Goal: Task Accomplishment & Management: Use online tool/utility

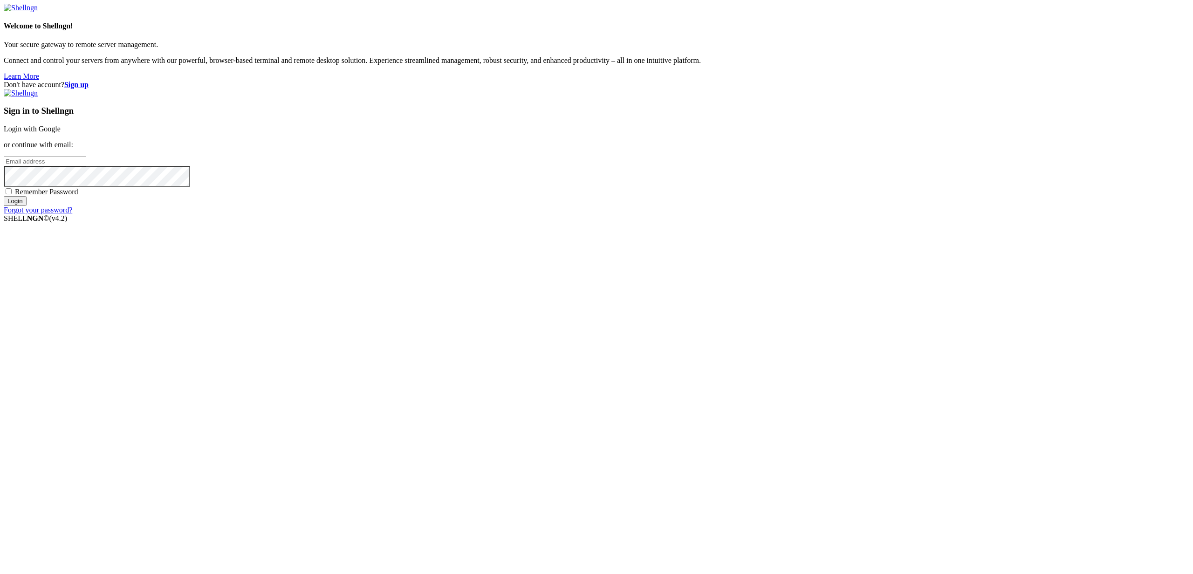
type input "[PERSON_NAME][EMAIL_ADDRESS][DOMAIN_NAME]"
click at [27, 206] on input "Login" at bounding box center [15, 201] width 23 height 10
click at [86, 151] on input "number" at bounding box center [45, 146] width 82 height 10
drag, startPoint x: 776, startPoint y: 290, endPoint x: 788, endPoint y: 289, distance: 11.7
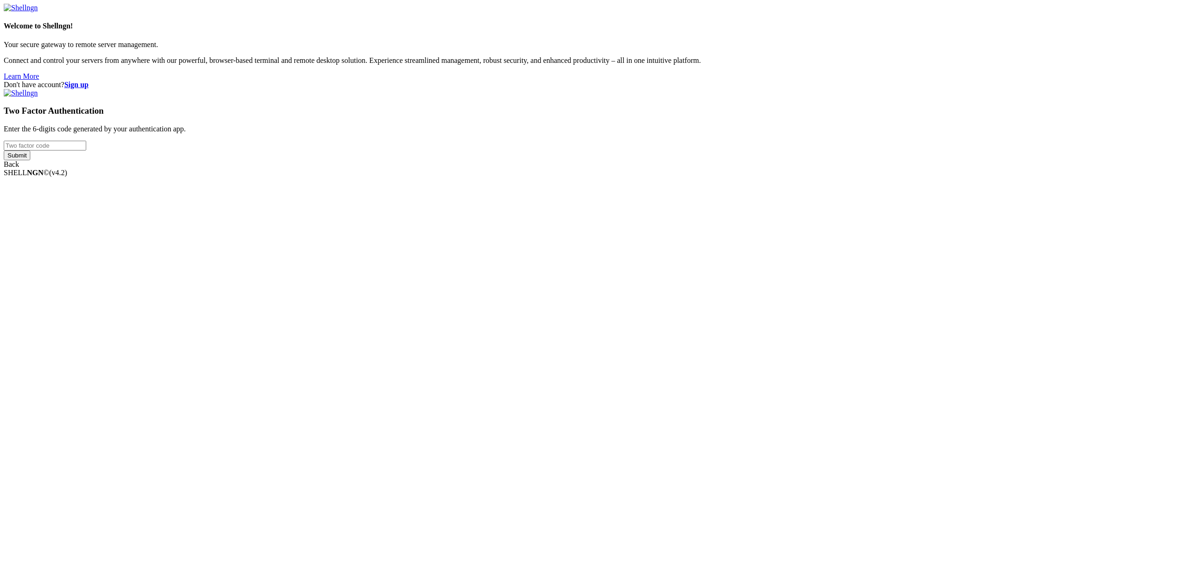
click at [86, 151] on input "number" at bounding box center [45, 146] width 82 height 10
drag, startPoint x: 788, startPoint y: 289, endPoint x: 939, endPoint y: 291, distance: 151.0
click at [86, 151] on input "number" at bounding box center [45, 146] width 82 height 10
click at [947, 169] on div "Don't have account? Sign up Two Factor Authentication Enter the 6-digits code g…" at bounding box center [597, 125] width 1186 height 88
click at [803, 169] on div "Two Factor Authentication Enter the 6-digits code generated by your authenticat…" at bounding box center [597, 129] width 1186 height 80
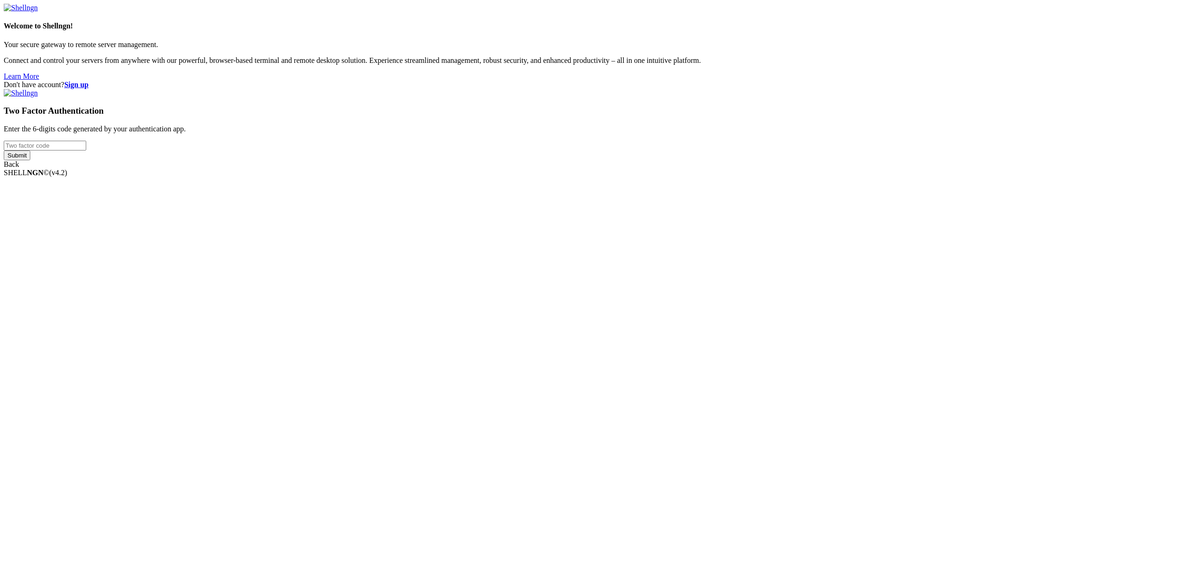
click at [86, 151] on input "number" at bounding box center [45, 146] width 82 height 10
click at [766, 169] on div "Two Factor Authentication Enter the 6-digits code generated by your authenticat…" at bounding box center [597, 129] width 1186 height 80
click at [86, 151] on input "number" at bounding box center [45, 146] width 82 height 10
paste input "936283"
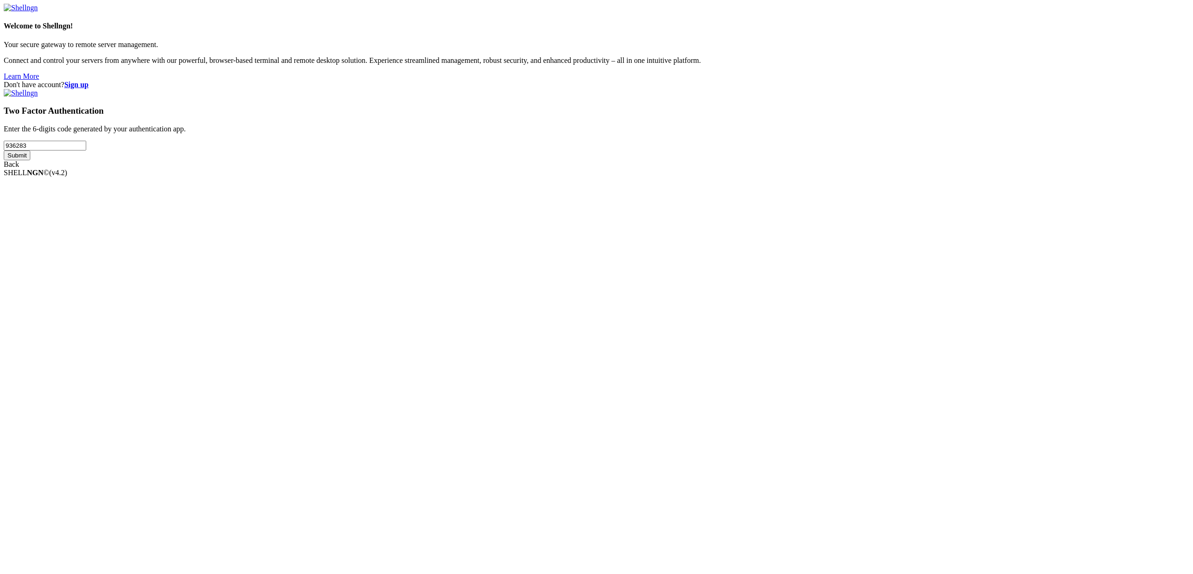
type input "936283"
click at [30, 160] on input "Submit" at bounding box center [17, 156] width 27 height 10
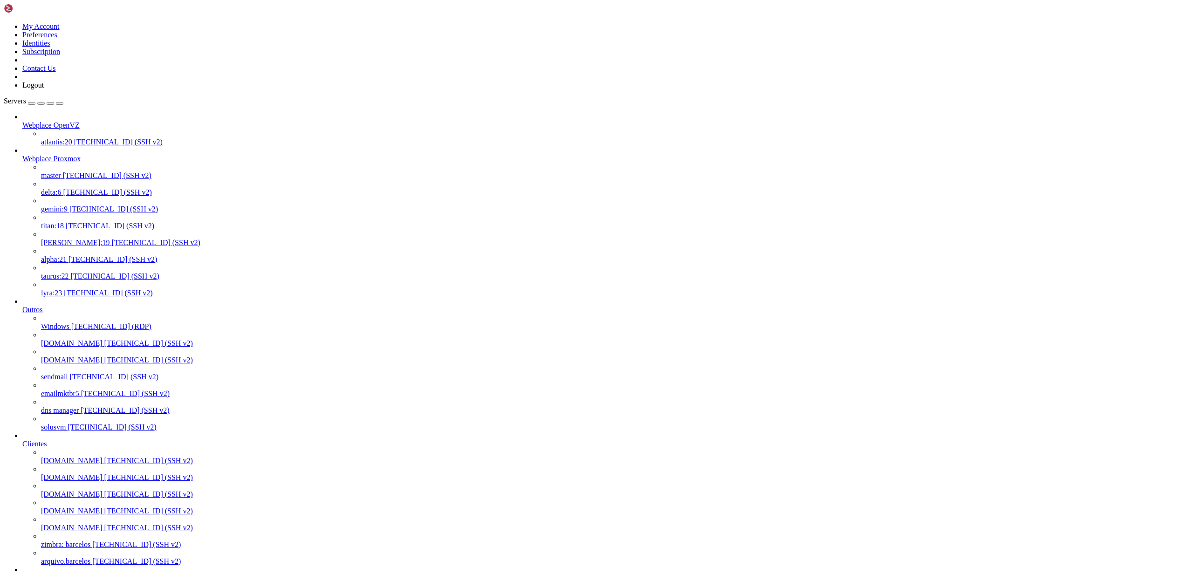
click at [112, 239] on span "[TECHNICAL_ID] (SSH v2)" at bounding box center [156, 243] width 89 height 8
click at [66, 222] on span "[TECHNICAL_ID] (SSH v2)" at bounding box center [110, 226] width 89 height 8
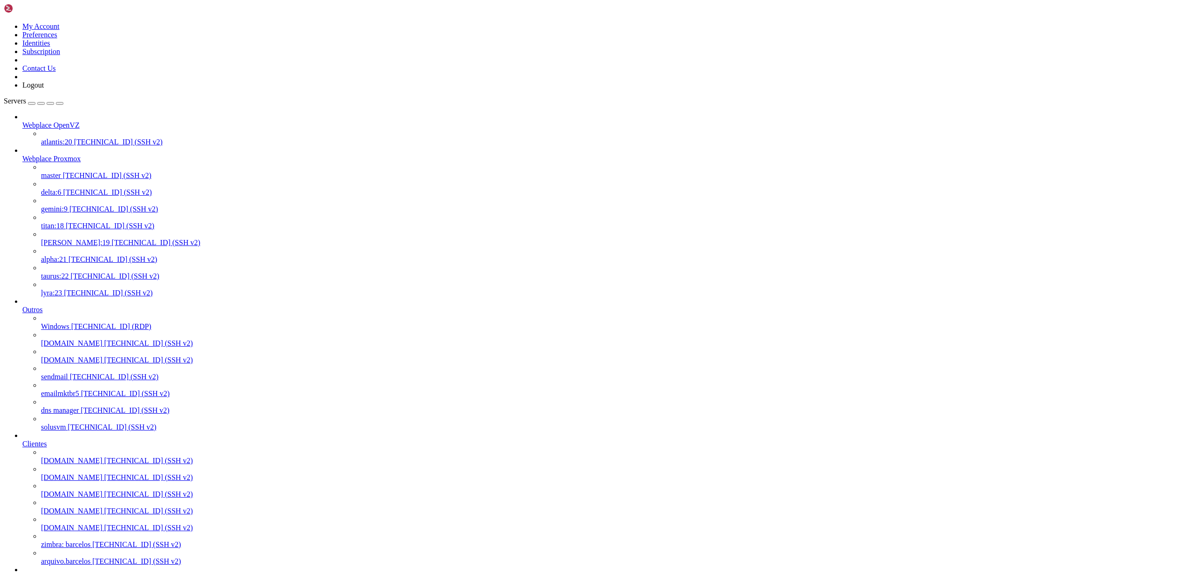
drag, startPoint x: 282, startPoint y: 1544, endPoint x: 204, endPoint y: 1572, distance: 83.6
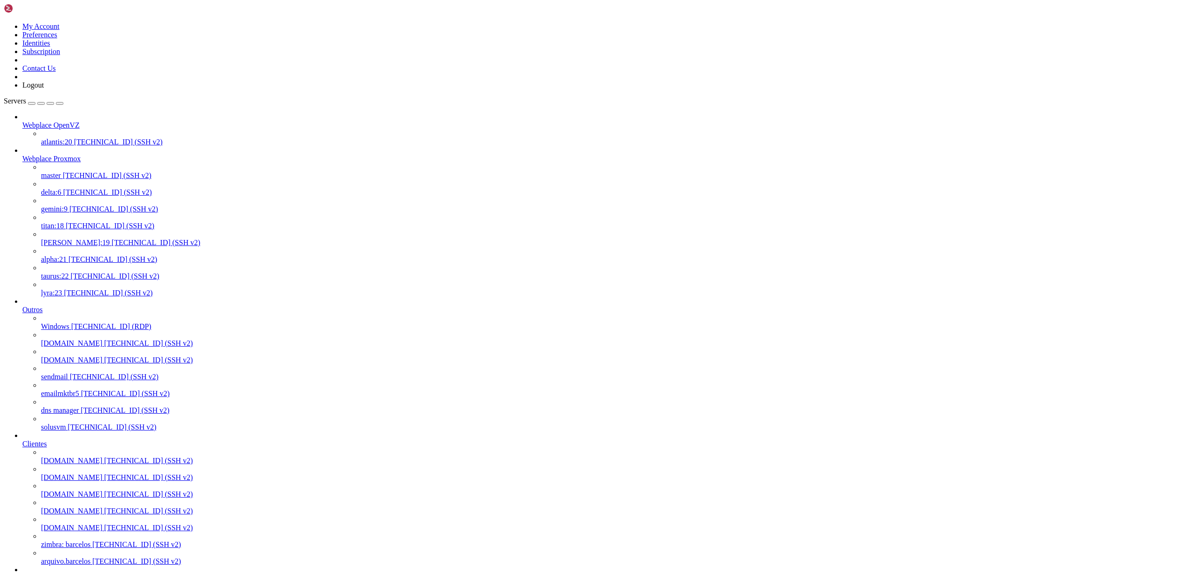
drag, startPoint x: 274, startPoint y: 1533, endPoint x: 213, endPoint y: 1532, distance: 61.5
copy x-row "[DOMAIN_NAME]"
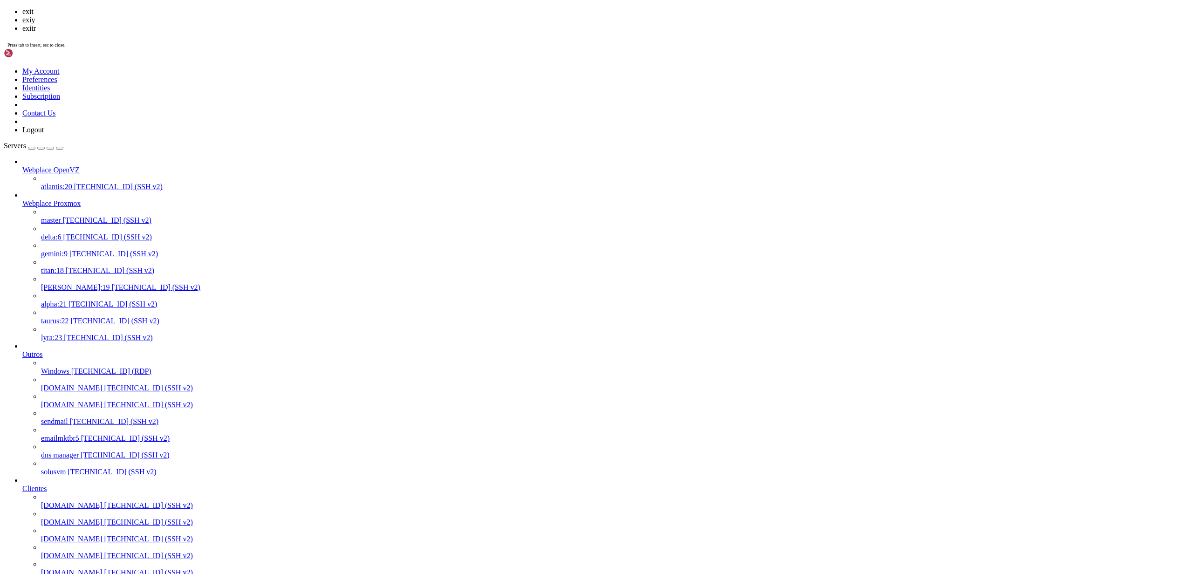
scroll to position [7366, 0]
